Goal: Transaction & Acquisition: Purchase product/service

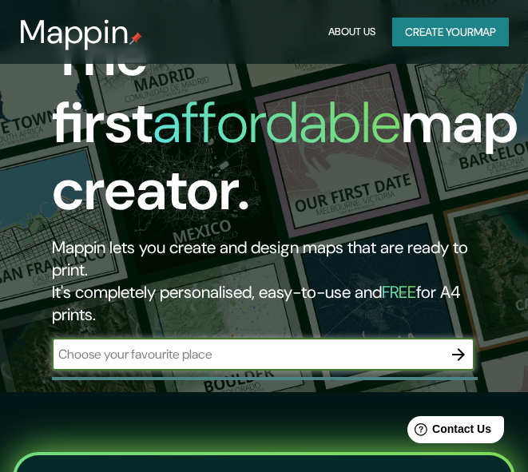
scroll to position [160, 0]
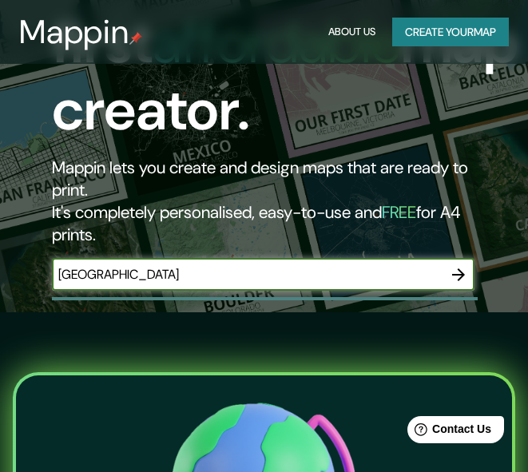
type input "[GEOGRAPHIC_DATA]"
click at [450, 276] on icon "button" at bounding box center [458, 274] width 19 height 19
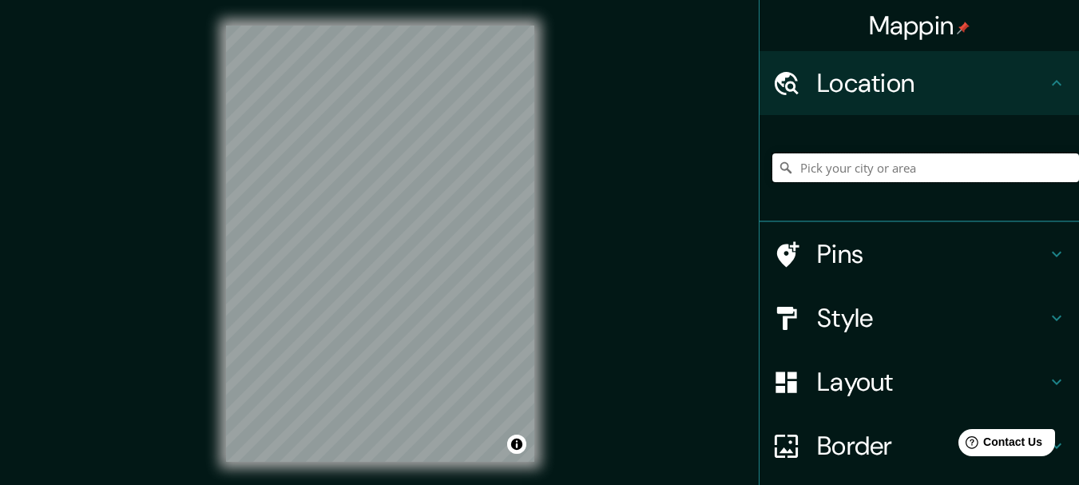
click at [527, 170] on input "Pick your city or area" at bounding box center [925, 167] width 307 height 29
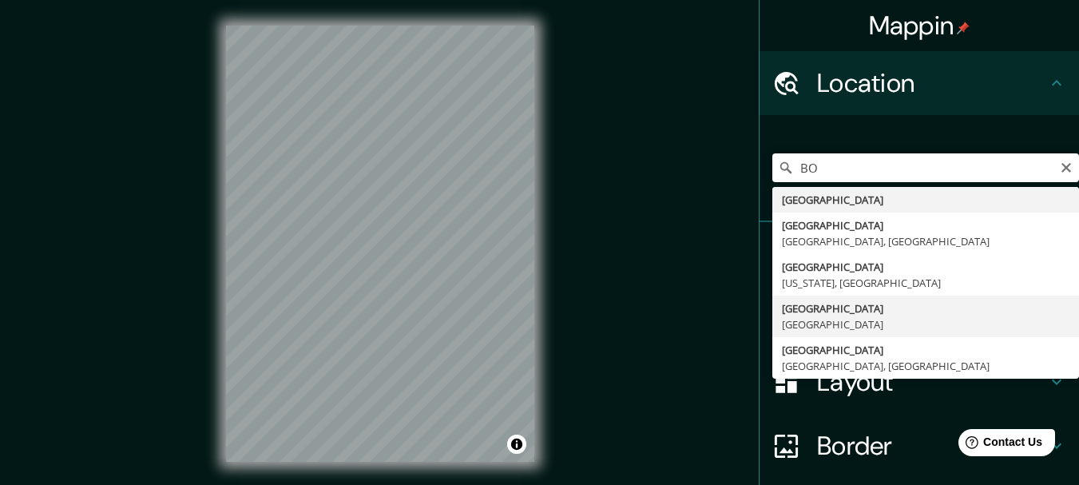
type input "[GEOGRAPHIC_DATA], [GEOGRAPHIC_DATA]"
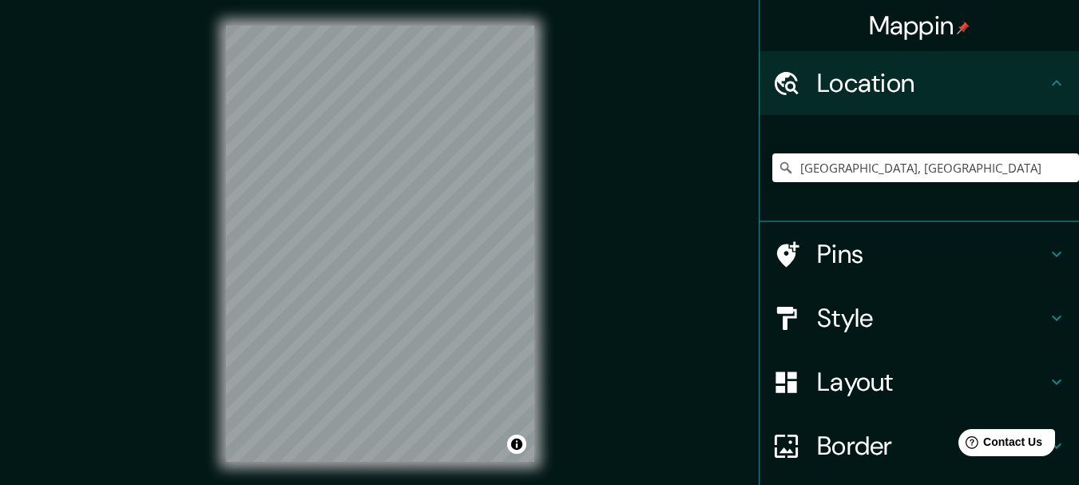
click at [527, 251] on icon at bounding box center [1056, 253] width 19 height 19
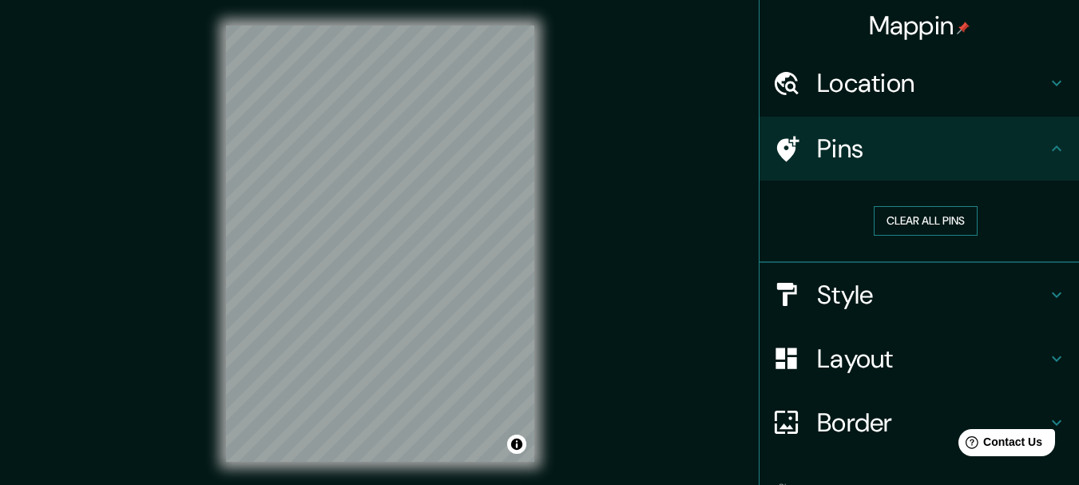
click at [527, 225] on button "Clear all pins" at bounding box center [926, 221] width 104 height 30
click at [527, 215] on button "Clear all pins" at bounding box center [926, 221] width 104 height 30
click at [527, 218] on button "Clear all pins" at bounding box center [926, 221] width 104 height 30
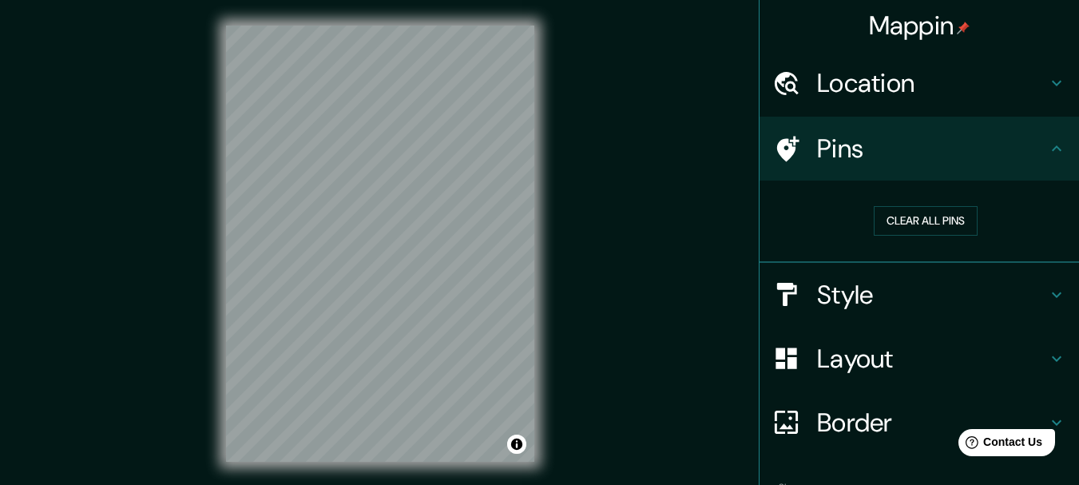
click at [527, 303] on h4 "Style" at bounding box center [932, 295] width 230 height 32
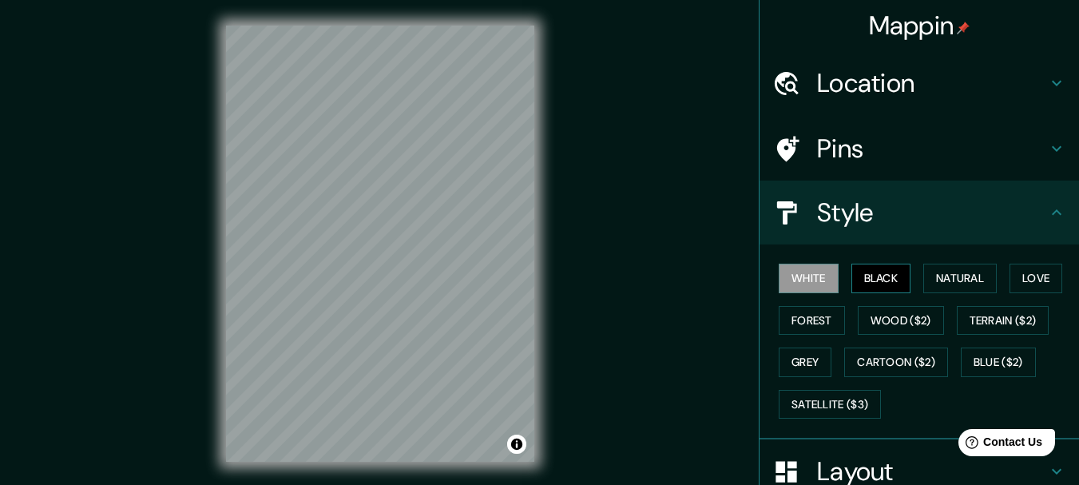
click at [527, 278] on button "Black" at bounding box center [881, 279] width 60 height 30
click at [527, 283] on button "Natural" at bounding box center [959, 279] width 73 height 30
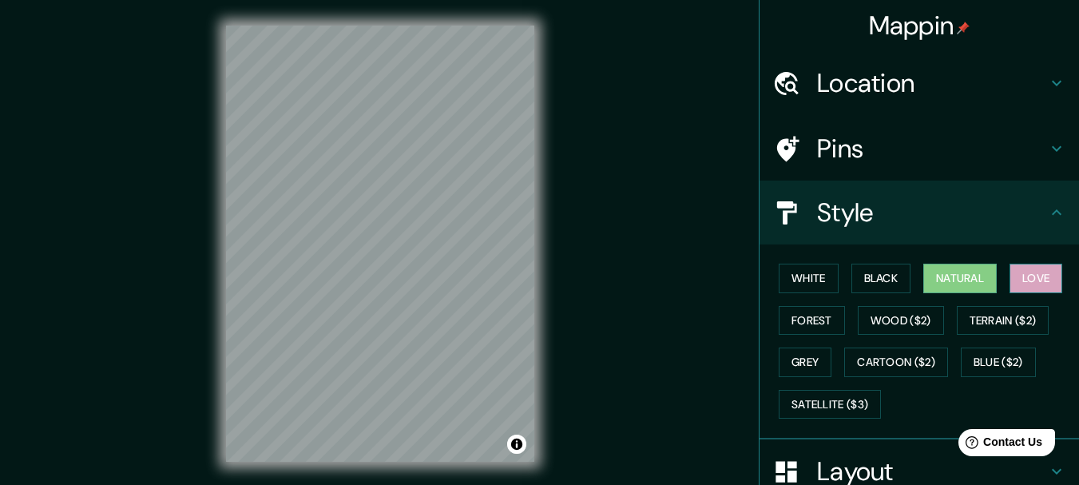
click at [527, 280] on button "Love" at bounding box center [1035, 279] width 53 height 30
click at [527, 312] on button "Forest" at bounding box center [812, 321] width 66 height 30
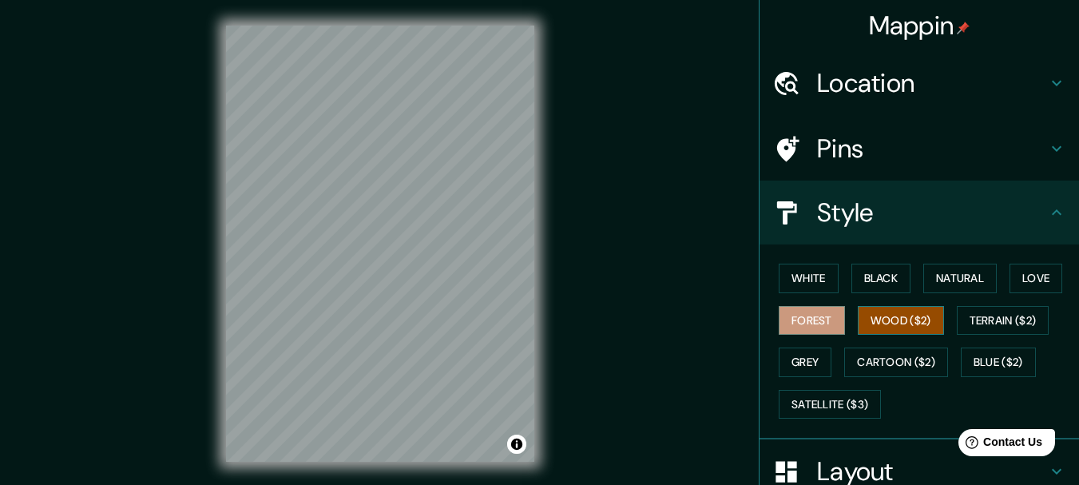
click at [527, 317] on button "Wood ($2)" at bounding box center [901, 321] width 86 height 30
click at [527, 355] on button "Grey" at bounding box center [805, 362] width 53 height 30
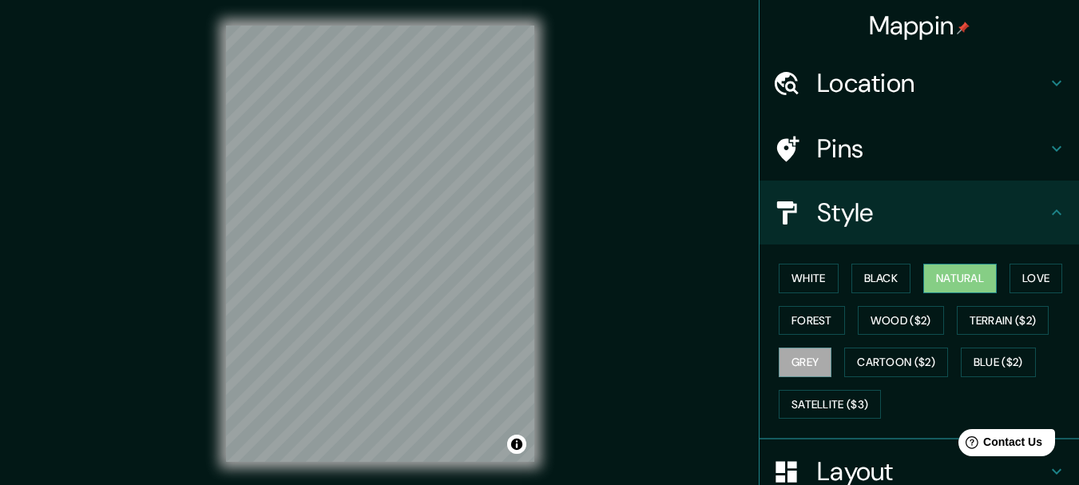
click at [527, 276] on button "Natural" at bounding box center [959, 279] width 73 height 30
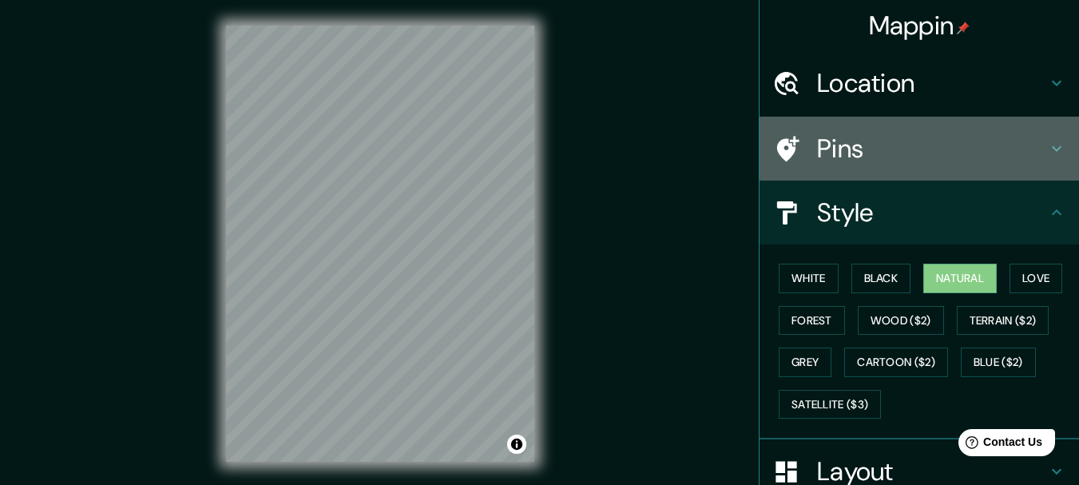
click at [527, 149] on h4 "Pins" at bounding box center [932, 149] width 230 height 32
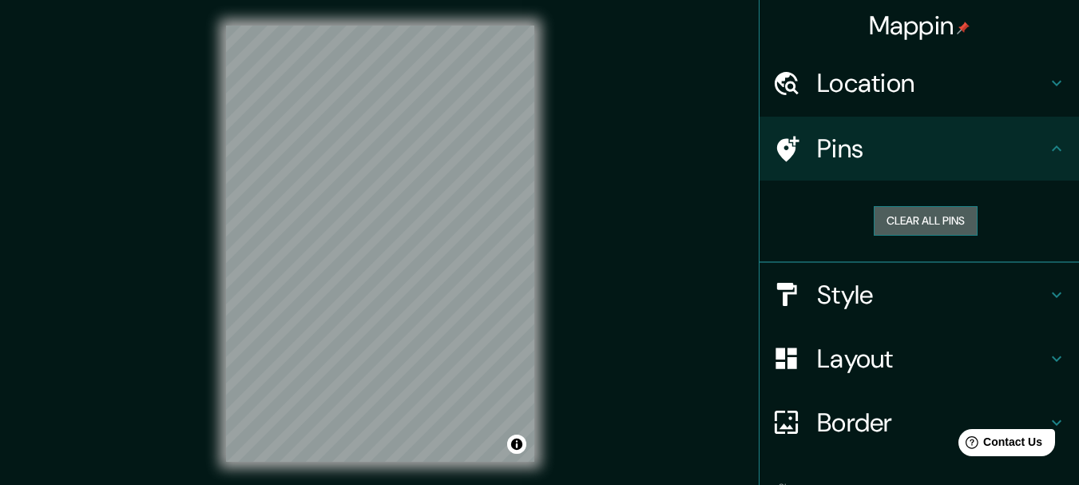
click at [527, 216] on button "Clear all pins" at bounding box center [926, 221] width 104 height 30
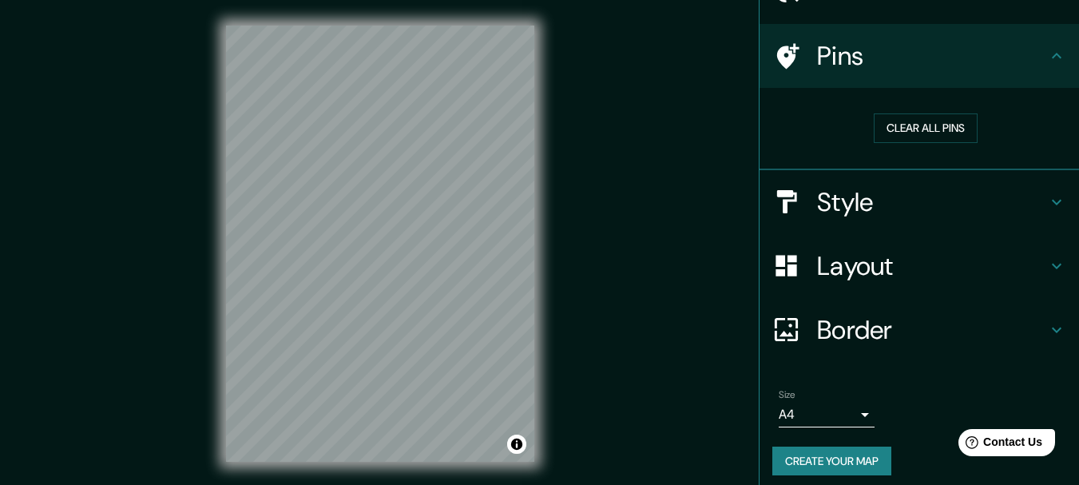
scroll to position [102, 0]
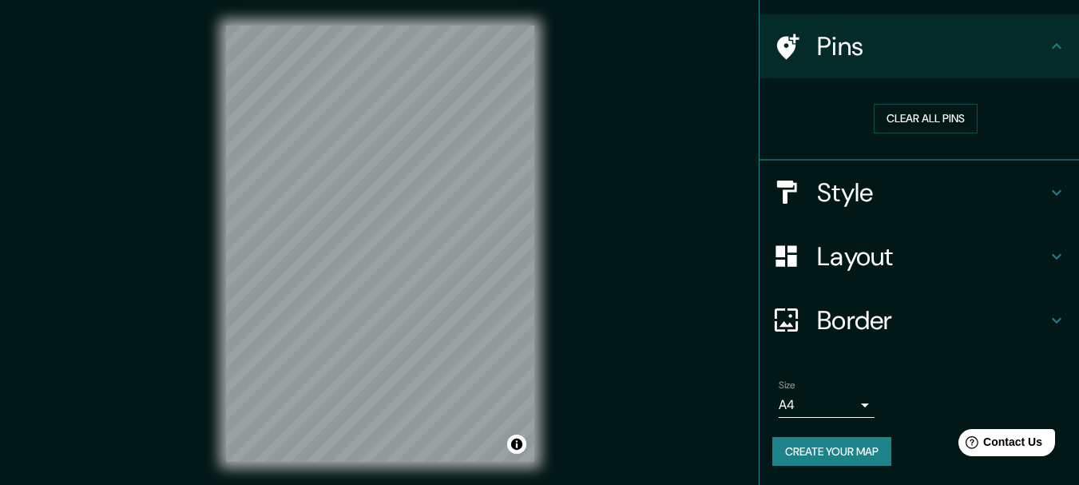
click at [527, 327] on h4 "Border" at bounding box center [932, 320] width 230 height 32
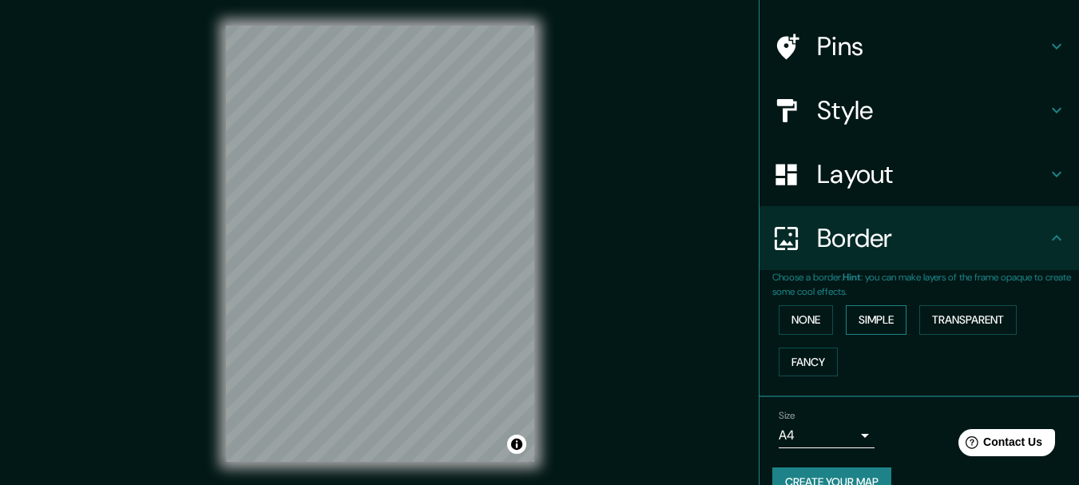
click at [527, 324] on button "Simple" at bounding box center [876, 320] width 61 height 30
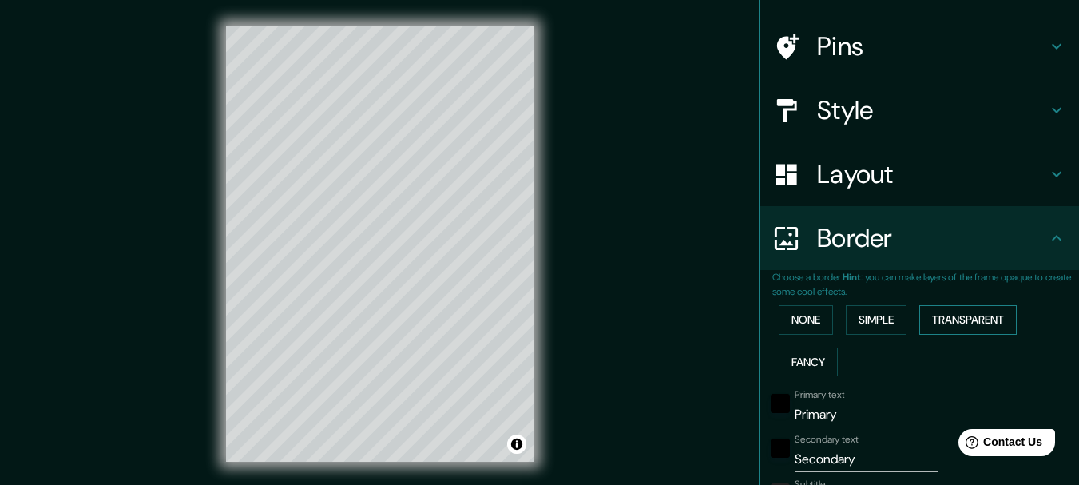
click at [527, 320] on button "Transparent" at bounding box center [967, 320] width 97 height 30
click at [527, 360] on button "Fancy" at bounding box center [808, 362] width 59 height 30
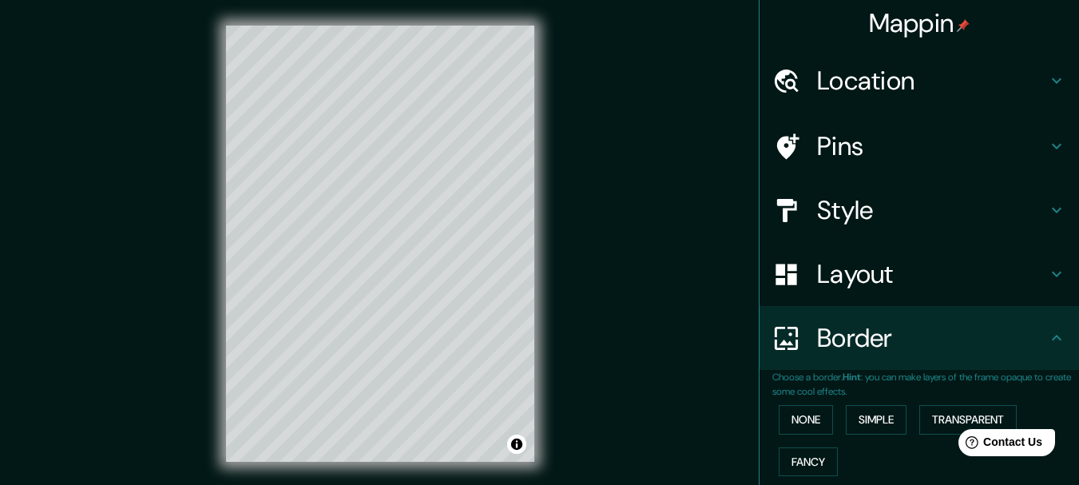
scroll to position [0, 0]
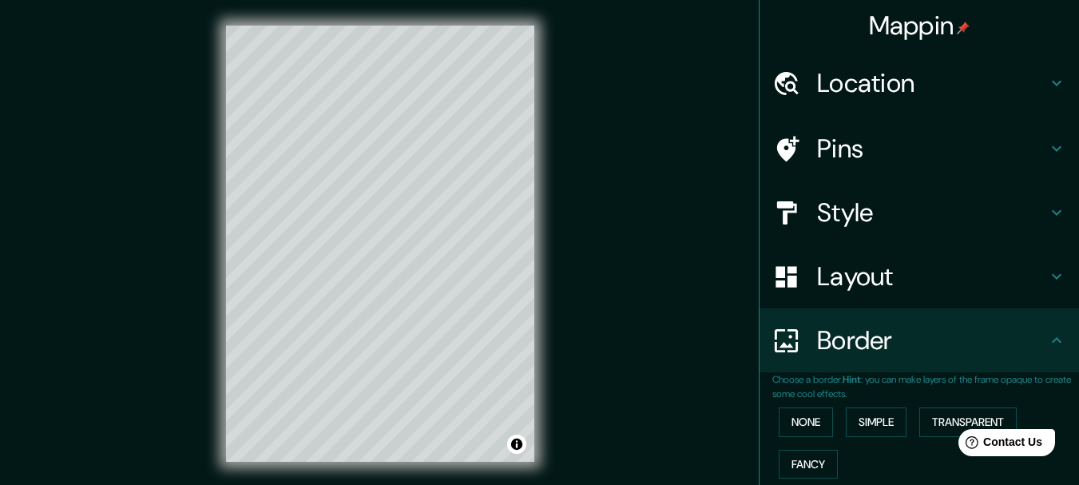
click at [527, 150] on h4 "Pins" at bounding box center [932, 149] width 230 height 32
type input "154"
type input "31"
type input "15"
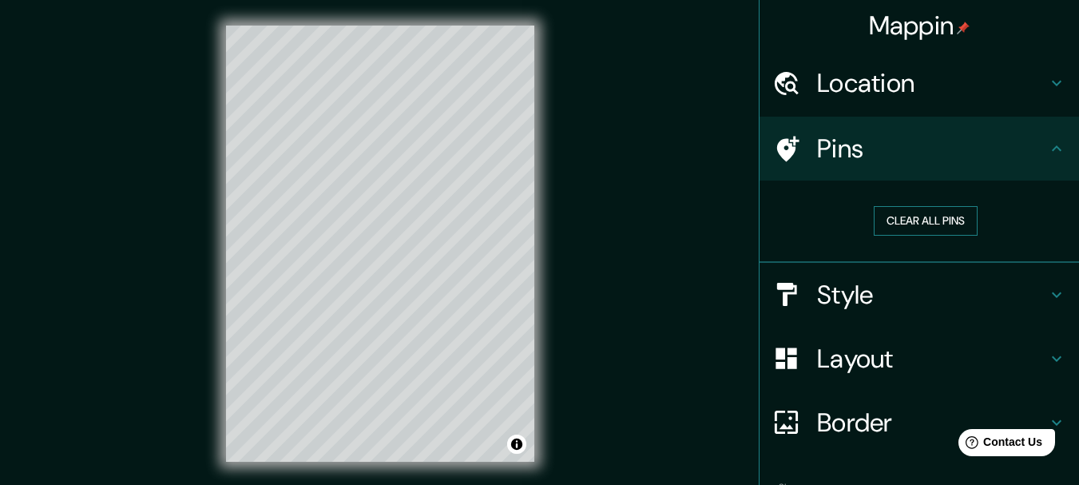
click at [527, 222] on button "Clear all pins" at bounding box center [926, 221] width 104 height 30
click at [527, 220] on button "Clear all pins" at bounding box center [926, 221] width 104 height 30
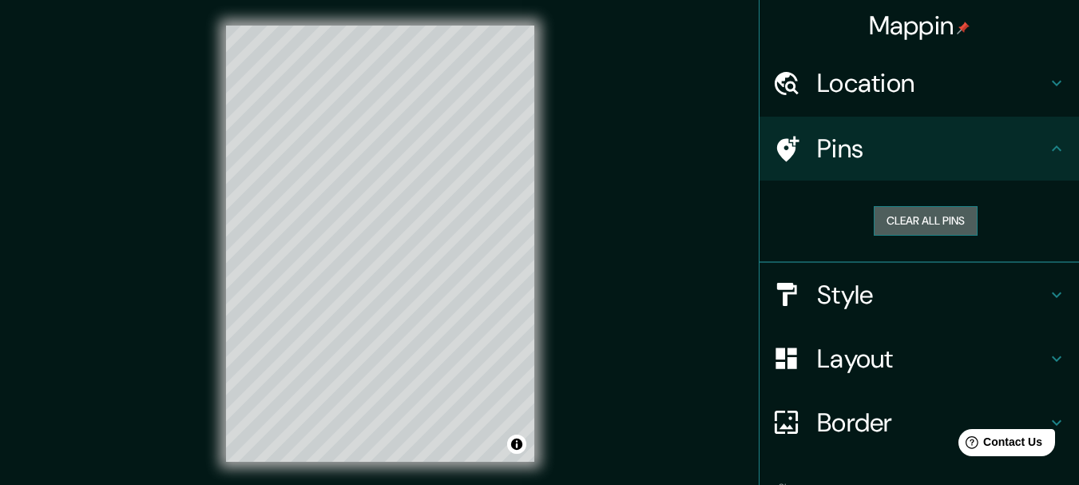
click at [527, 220] on button "Clear all pins" at bounding box center [926, 221] width 104 height 30
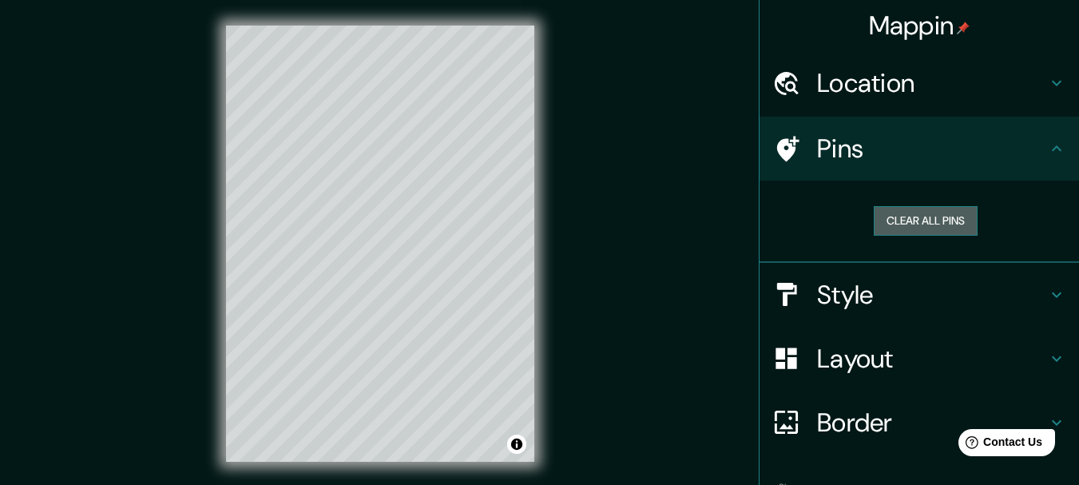
click at [527, 221] on button "Clear all pins" at bounding box center [926, 221] width 104 height 30
click at [527, 327] on div "© Mapbox © OpenStreetMap Improve this map" at bounding box center [380, 244] width 971 height 436
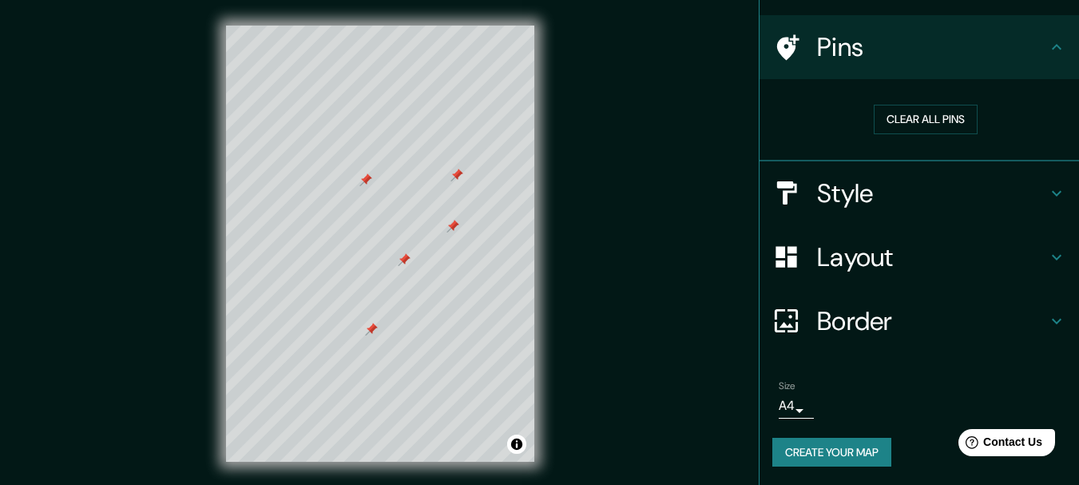
scroll to position [102, 0]
click at [527, 267] on h4 "Layout" at bounding box center [932, 256] width 230 height 32
type input "154"
type input "31"
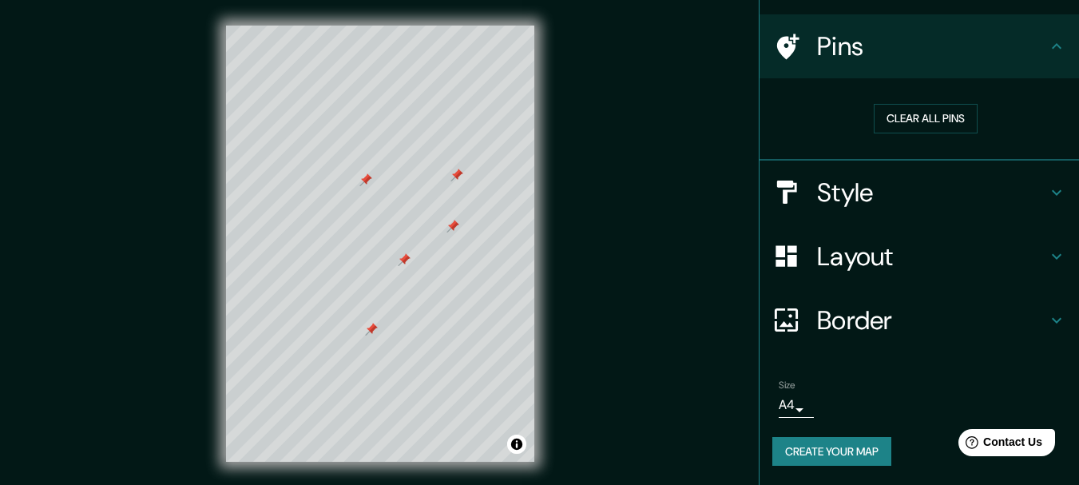
type input "15"
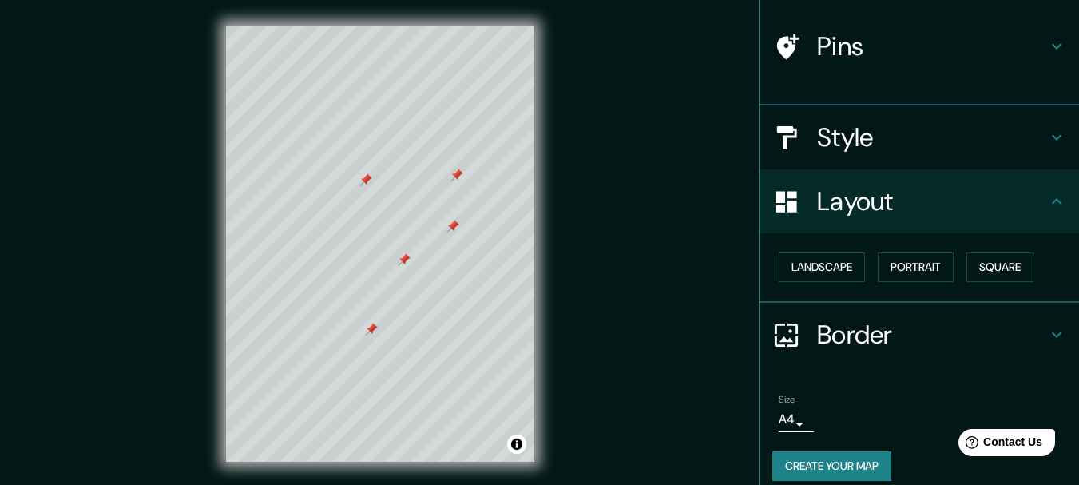
scroll to position [89, 0]
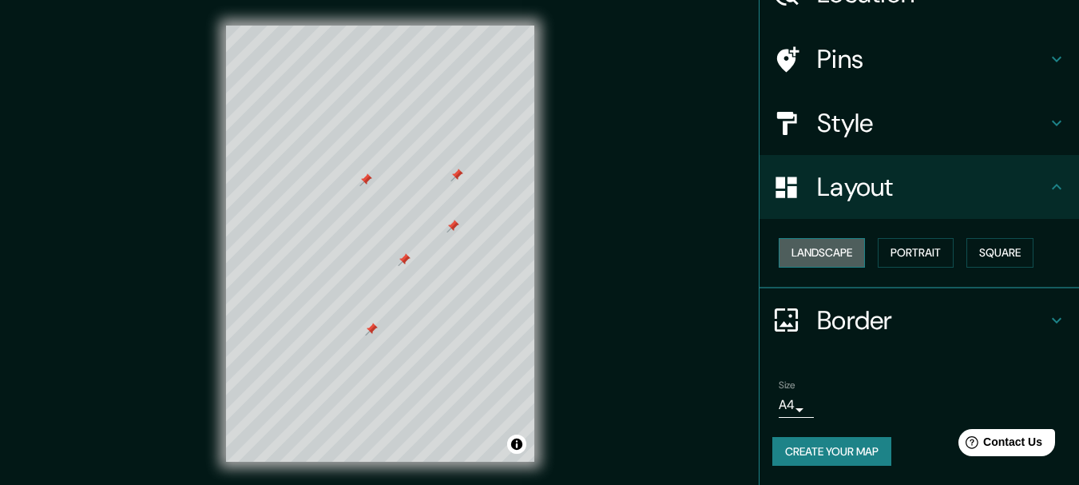
click at [527, 256] on button "Landscape" at bounding box center [822, 253] width 86 height 30
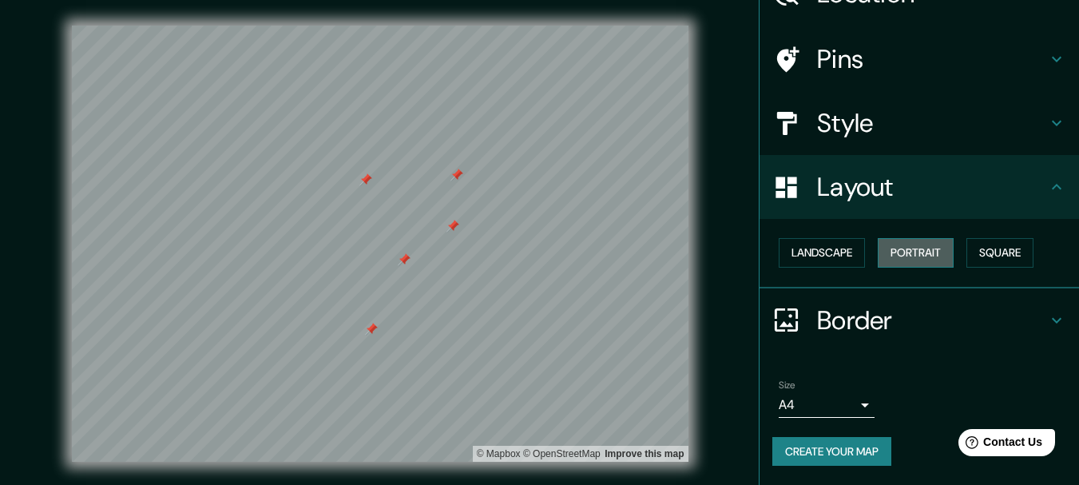
click at [527, 254] on button "Portrait" at bounding box center [916, 253] width 76 height 30
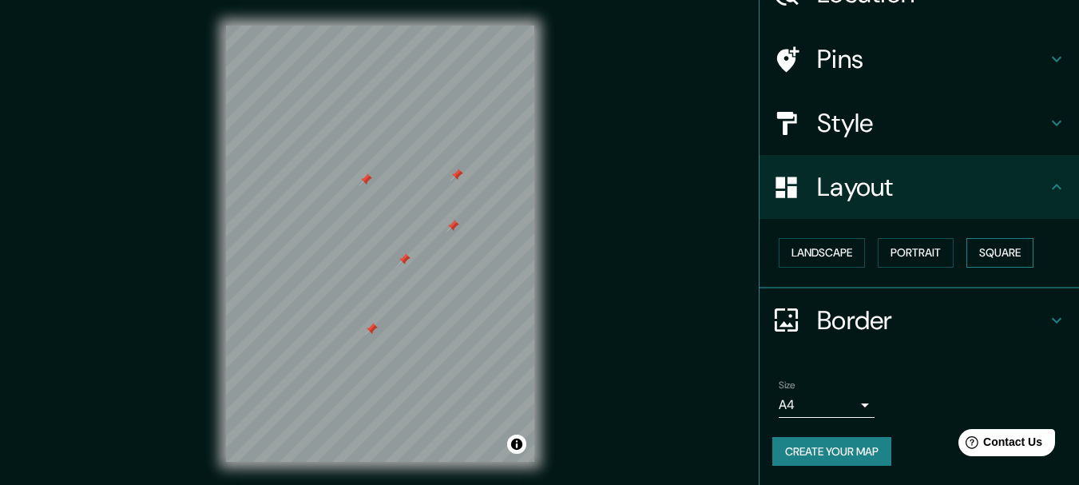
click at [527, 255] on button "Square" at bounding box center [999, 253] width 67 height 30
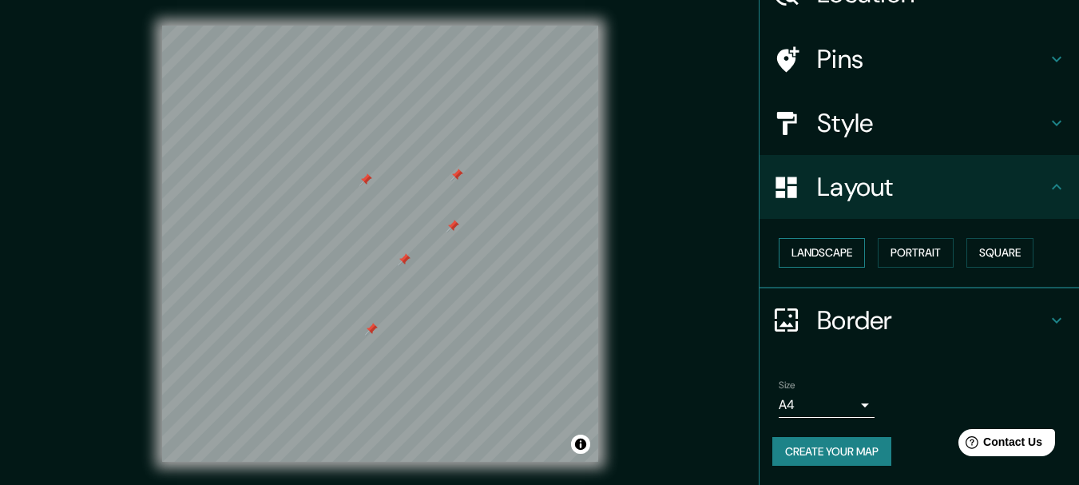
click at [527, 261] on button "Landscape" at bounding box center [822, 253] width 86 height 30
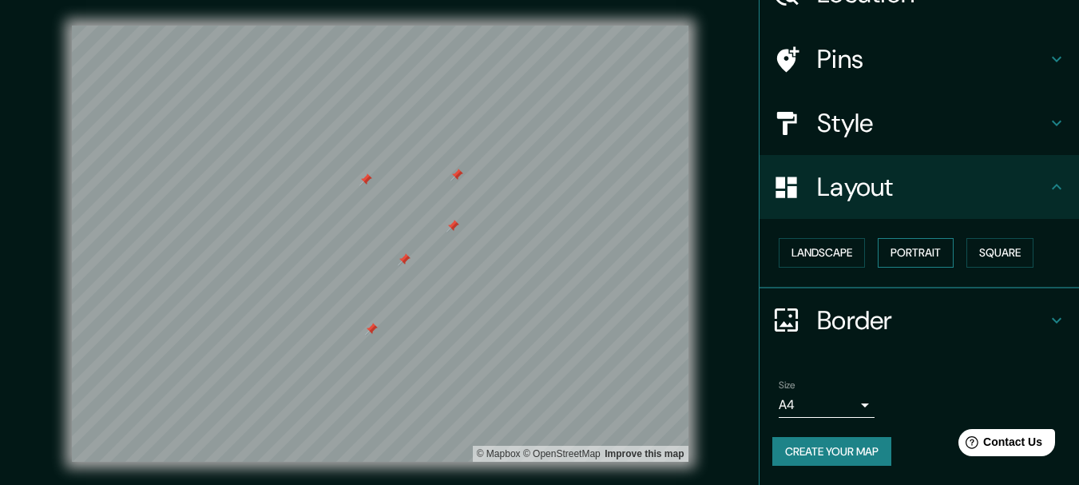
click at [527, 255] on button "Portrait" at bounding box center [916, 253] width 76 height 30
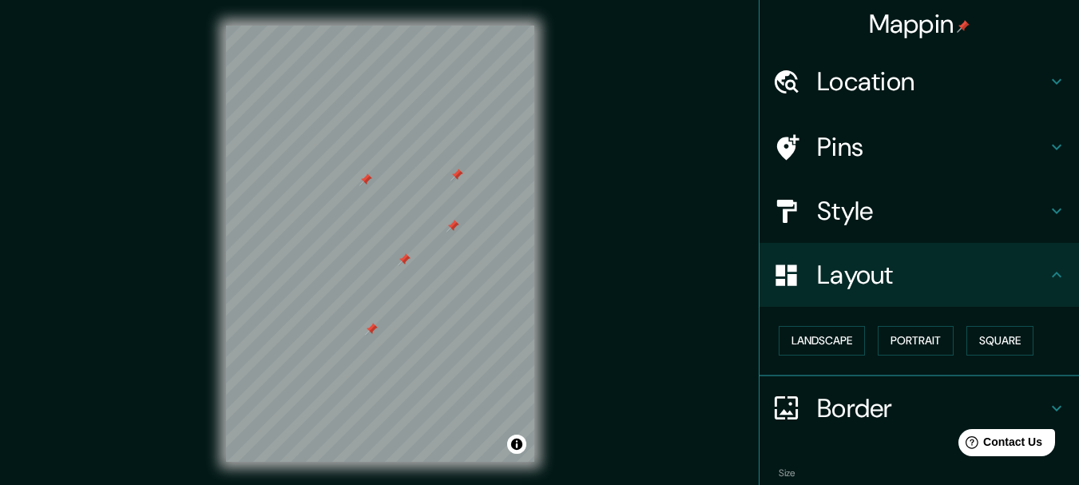
scroll to position [0, 0]
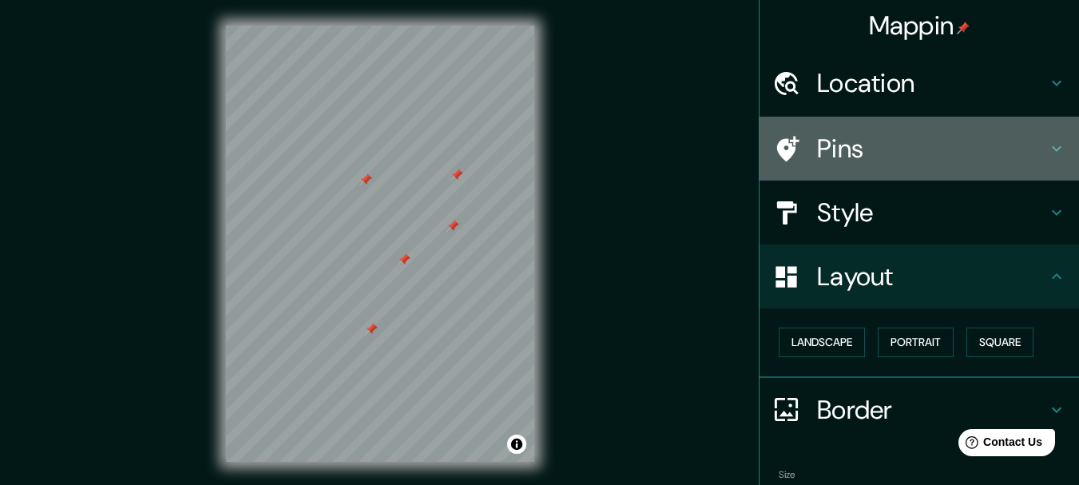
click at [527, 158] on h4 "Pins" at bounding box center [932, 149] width 230 height 32
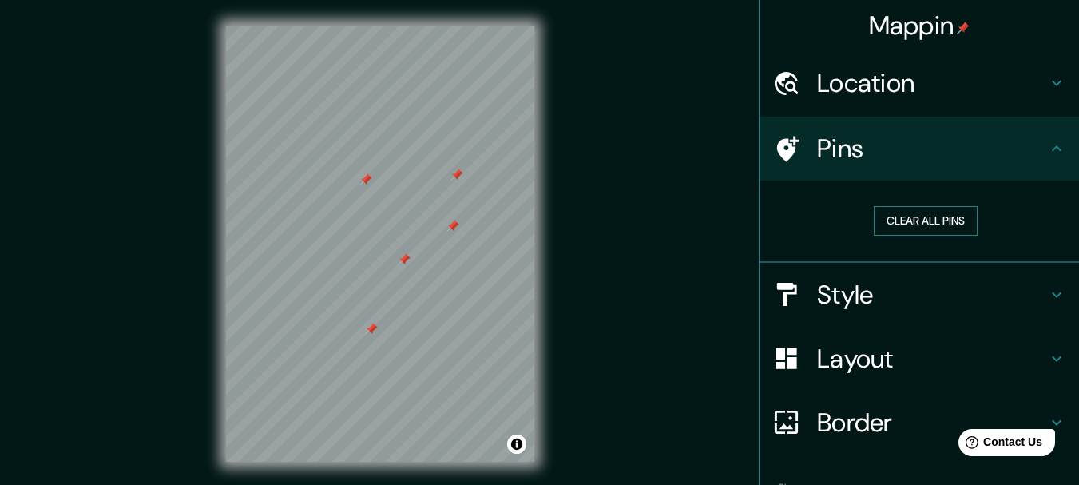
click at [527, 217] on button "Clear all pins" at bounding box center [926, 221] width 104 height 30
click at [527, 221] on button "Clear all pins" at bounding box center [926, 221] width 104 height 30
